Goal: Transaction & Acquisition: Purchase product/service

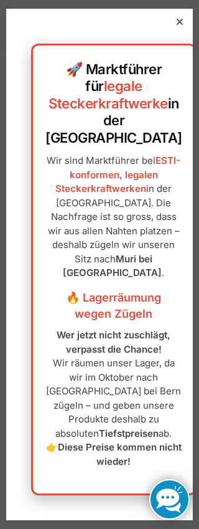
click at [167, 26] on div "🚀 Marktführer für legale Steckerkraftwerke in der [GEOGRAPHIC_DATA] Wir sind Ma…" at bounding box center [114, 265] width 216 height 512
click at [123, 199] on p "Wir sind Marktführer bei ESTI-konformen, legalen Steckerkraftwerken in der [GEO…" at bounding box center [114, 217] width 137 height 127
click at [127, 299] on h3 "🔥 Lagerräumung wegen Zügeln" at bounding box center [114, 306] width 137 height 32
click at [126, 450] on p "Wer jetzt nicht zuschlägt, verpasst die Chance! Wir räumen unser Lager, da wir …" at bounding box center [114, 398] width 137 height 140
click at [118, 446] on strong "Diese Preise kommen nicht wieder!" at bounding box center [120, 454] width 124 height 26
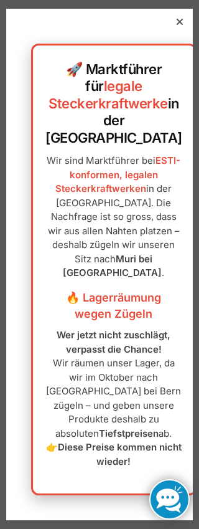
click at [102, 459] on strong "Diese Preise kommen nicht wieder!" at bounding box center [120, 454] width 124 height 26
click at [107, 434] on p "Wer jetzt nicht zuschlägt, verpasst die Chance! Wir räumen unser Lager, da wir …" at bounding box center [114, 398] width 137 height 140
click at [115, 428] on strong "Tiefstpreisen" at bounding box center [129, 434] width 60 height 12
click at [166, 44] on div "🚀 Marktführer für legale Steckerkraftwerke in der [GEOGRAPHIC_DATA] Wir sind Ma…" at bounding box center [114, 265] width 216 height 512
click at [177, 27] on div at bounding box center [180, 21] width 11 height 11
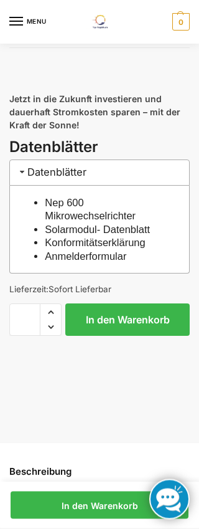
scroll to position [1733, 0]
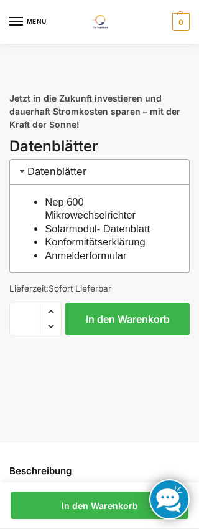
click at [138, 303] on button "In den Warenkorb" at bounding box center [127, 319] width 125 height 32
click at [33, 303] on input "*" at bounding box center [24, 319] width 31 height 32
click at [55, 319] on span "Reduce quantity" at bounding box center [51, 327] width 21 height 16
click at [54, 319] on span "Reduce quantity" at bounding box center [51, 327] width 21 height 16
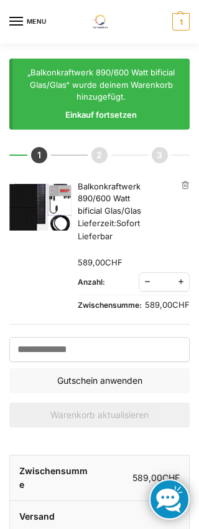
click at [184, 280] on span "Increase quantity" at bounding box center [181, 282] width 16 height 16
click at [147, 276] on span "Reduce quantity" at bounding box center [148, 282] width 16 height 16
click at [147, 275] on span "Reduce quantity" at bounding box center [148, 282] width 16 height 16
type input "*"
click at [194, 178] on div "Warenkorb Shopping Cart Shipping and Checkout Confirmation Artikel entfernen Vo…" at bounding box center [99, 469] width 199 height 668
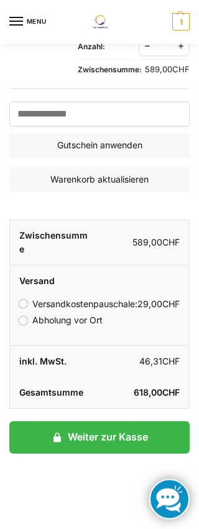
scroll to position [236, 0]
click at [137, 175] on button "Warenkorb aktualisieren" at bounding box center [99, 179] width 181 height 25
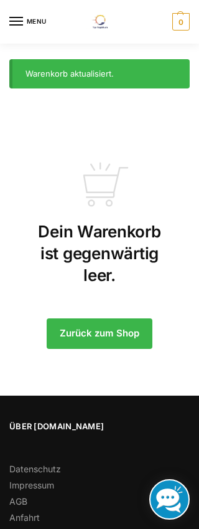
scroll to position [1, 0]
